Goal: Obtain resource: Download file/media

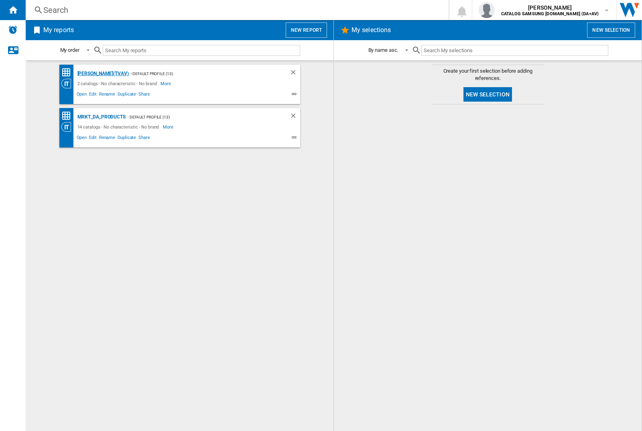
click at [89, 73] on div "[PERSON_NAME](TVAV)" at bounding box center [101, 74] width 53 height 10
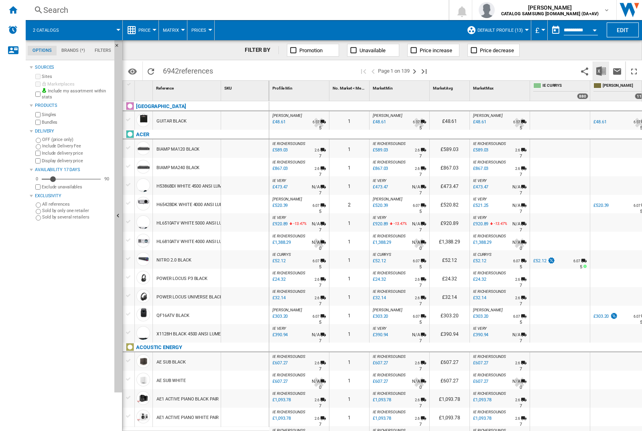
click at [601, 71] on img "Download in Excel" at bounding box center [602, 71] width 10 height 10
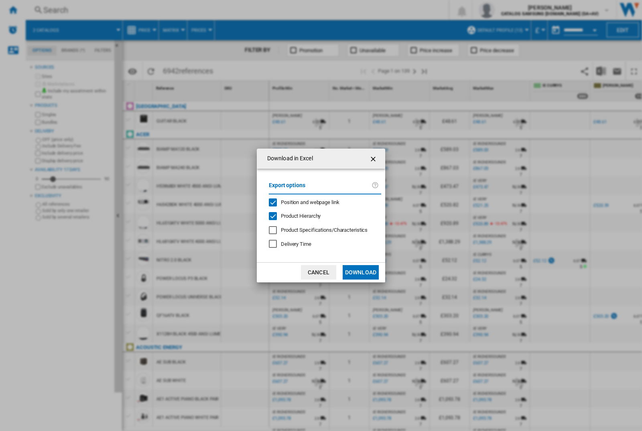
click at [322, 202] on span "Position and webpage link" at bounding box center [310, 202] width 59 height 6
click at [361, 272] on button "Download" at bounding box center [361, 272] width 36 height 14
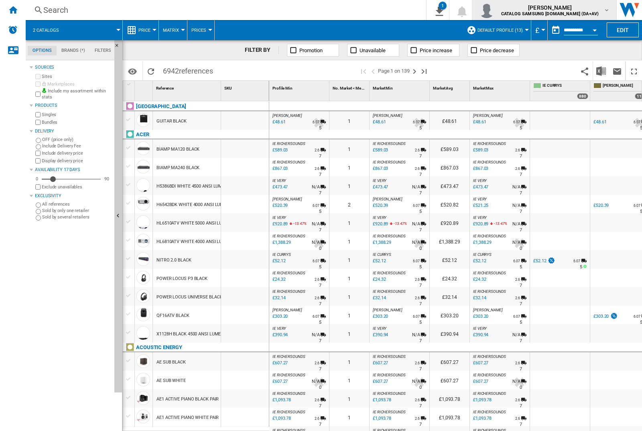
click at [495, 10] on img "button" at bounding box center [487, 10] width 16 height 16
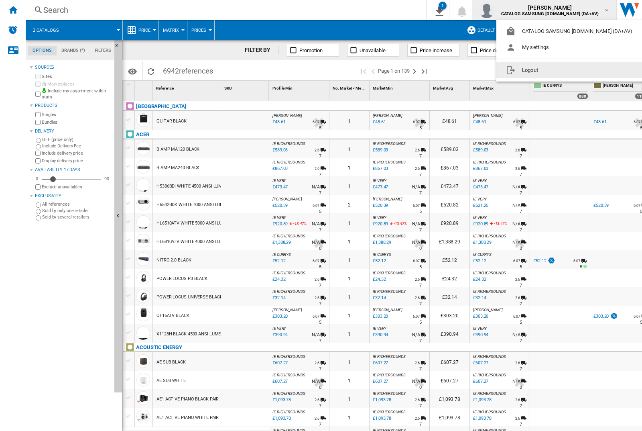
click at [559, 70] on button "Logout" at bounding box center [571, 70] width 149 height 16
